Goal: Task Accomplishment & Management: Use online tool/utility

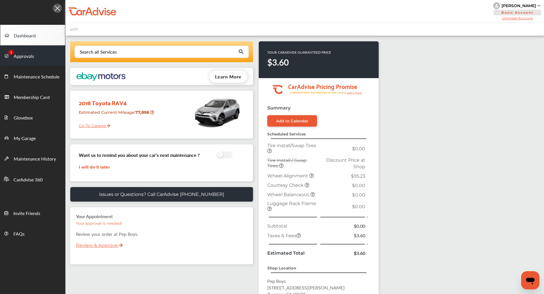
click at [19, 63] on link "Approvals" at bounding box center [32, 55] width 65 height 21
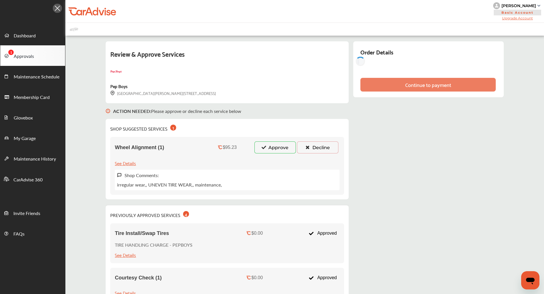
click at [268, 144] on button "Approve" at bounding box center [274, 148] width 41 height 12
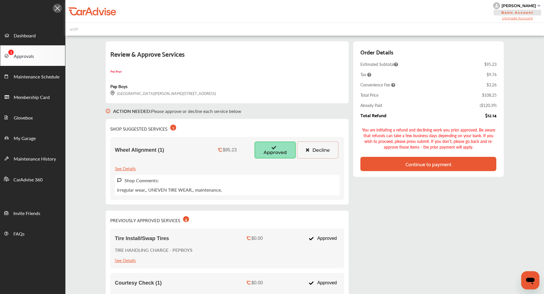
click at [444, 169] on div "Continue to payment" at bounding box center [428, 164] width 136 height 14
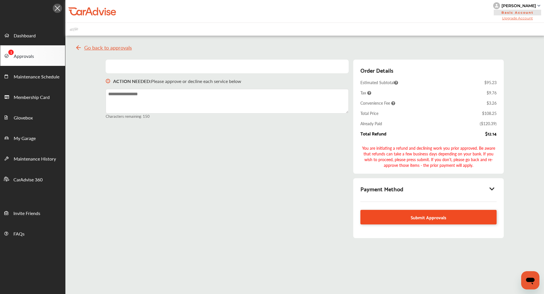
click at [436, 215] on span "Submit Approvals" at bounding box center [429, 218] width 36 height 8
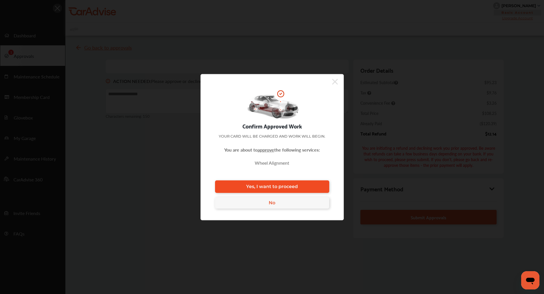
click at [313, 183] on link "Yes, I want to proceed" at bounding box center [272, 187] width 114 height 13
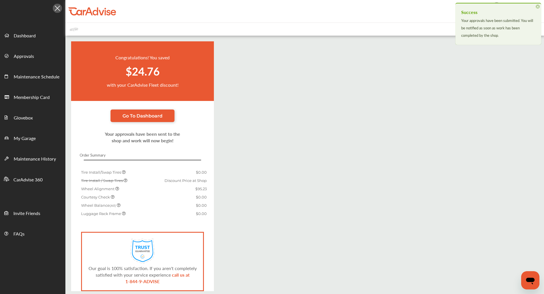
click at [313, 183] on div "Congratulations! You saved $24.76 with your CarAdvise Fleet discount! Go To Das…" at bounding box center [304, 166] width 479 height 250
